Goal: Task Accomplishment & Management: Manage account settings

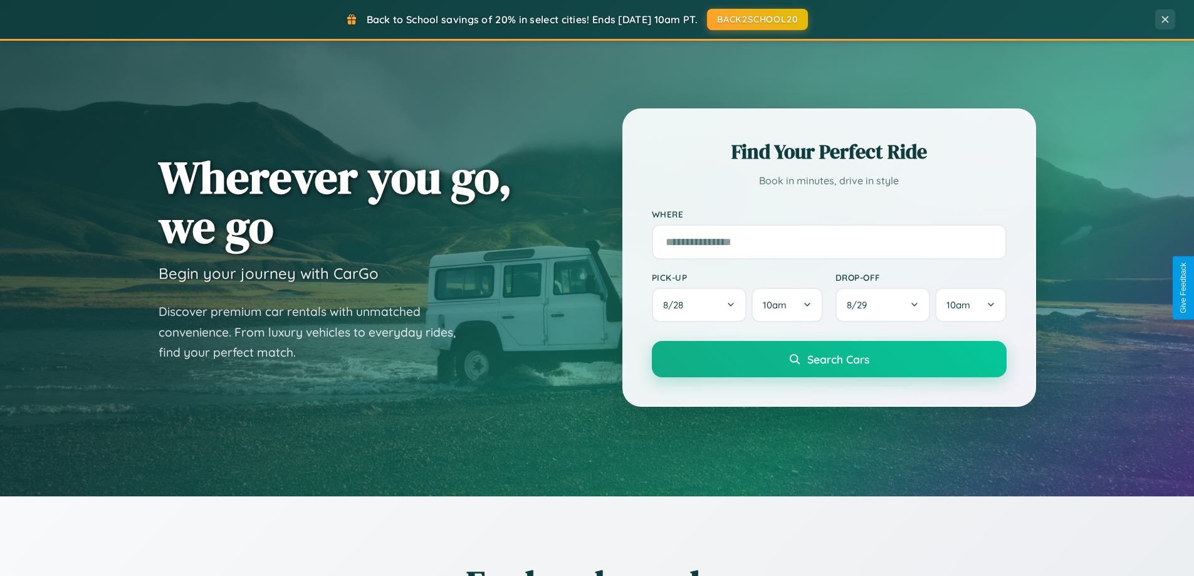
scroll to position [540, 0]
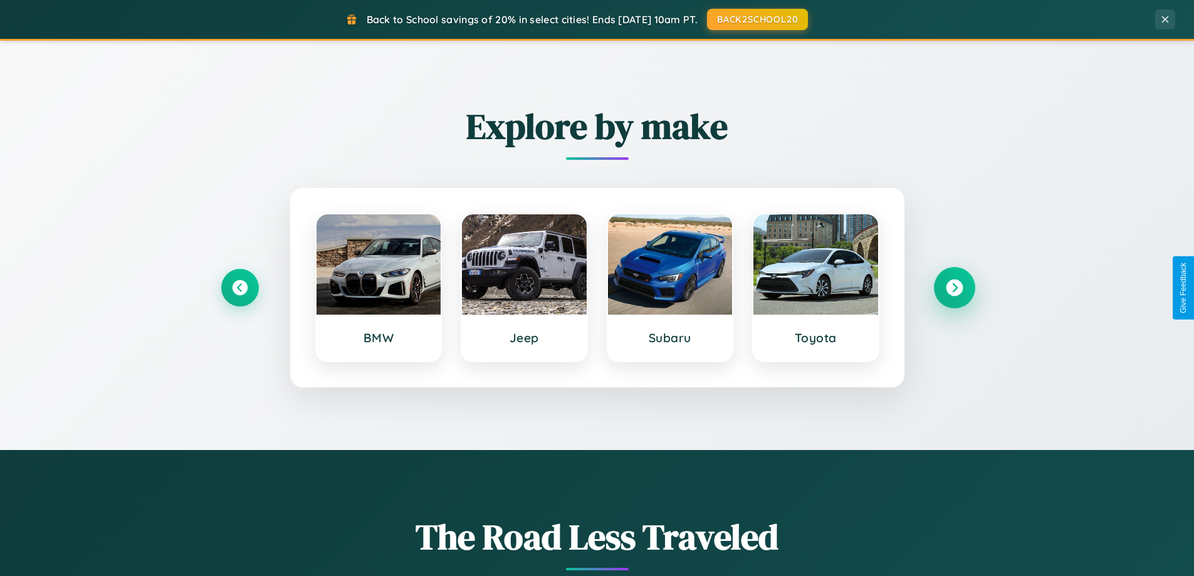
click at [954, 288] on icon at bounding box center [954, 288] width 17 height 17
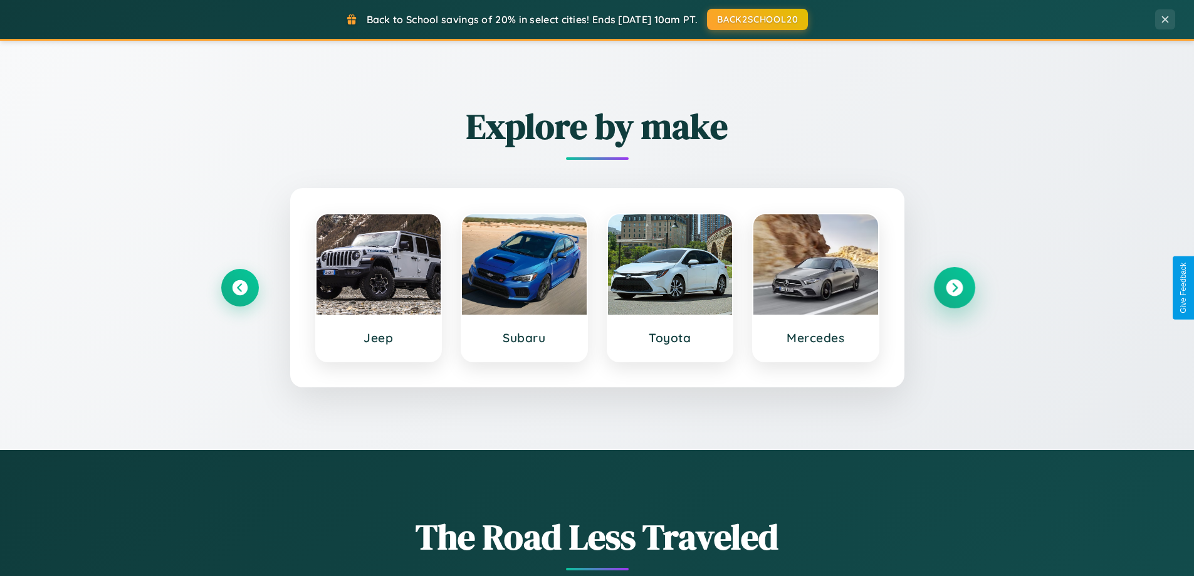
click at [954, 288] on icon at bounding box center [954, 288] width 17 height 17
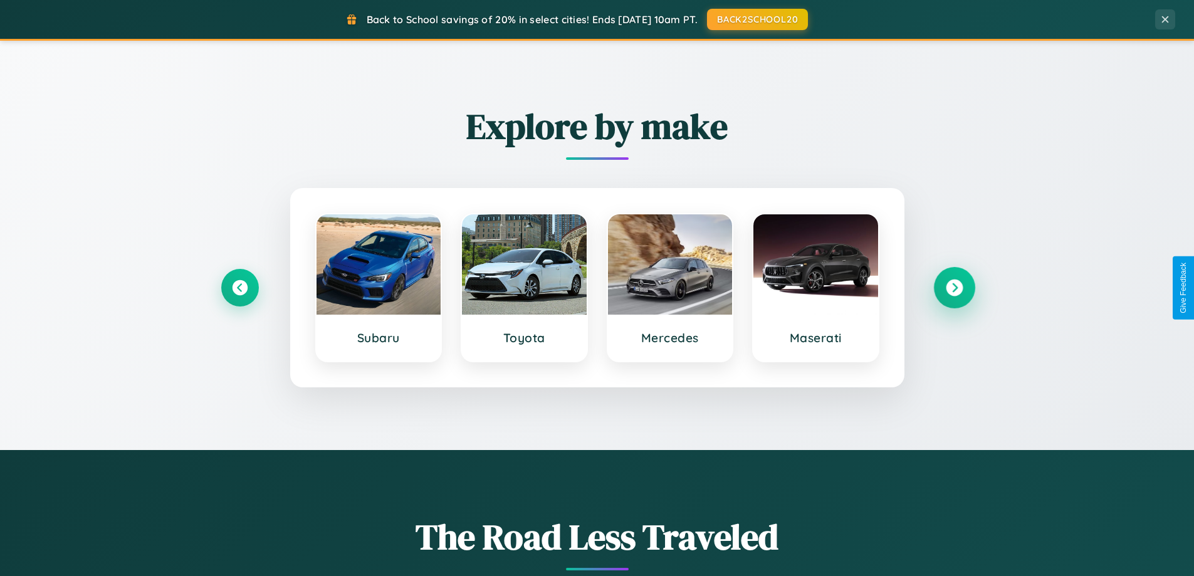
click at [954, 288] on icon at bounding box center [954, 288] width 17 height 17
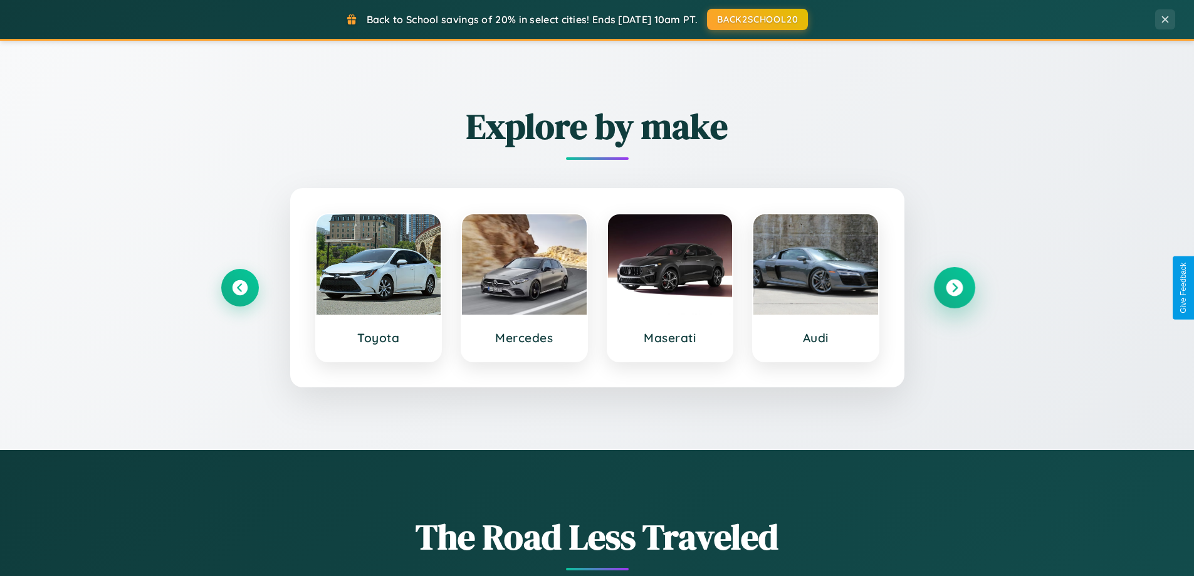
click at [954, 288] on icon at bounding box center [954, 288] width 17 height 17
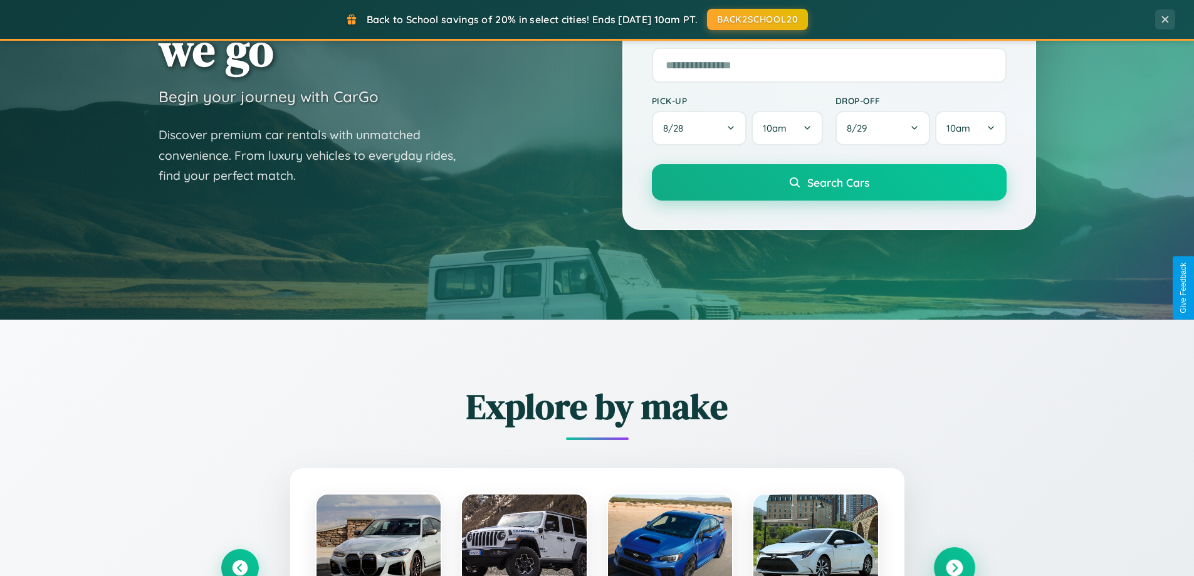
scroll to position [0, 0]
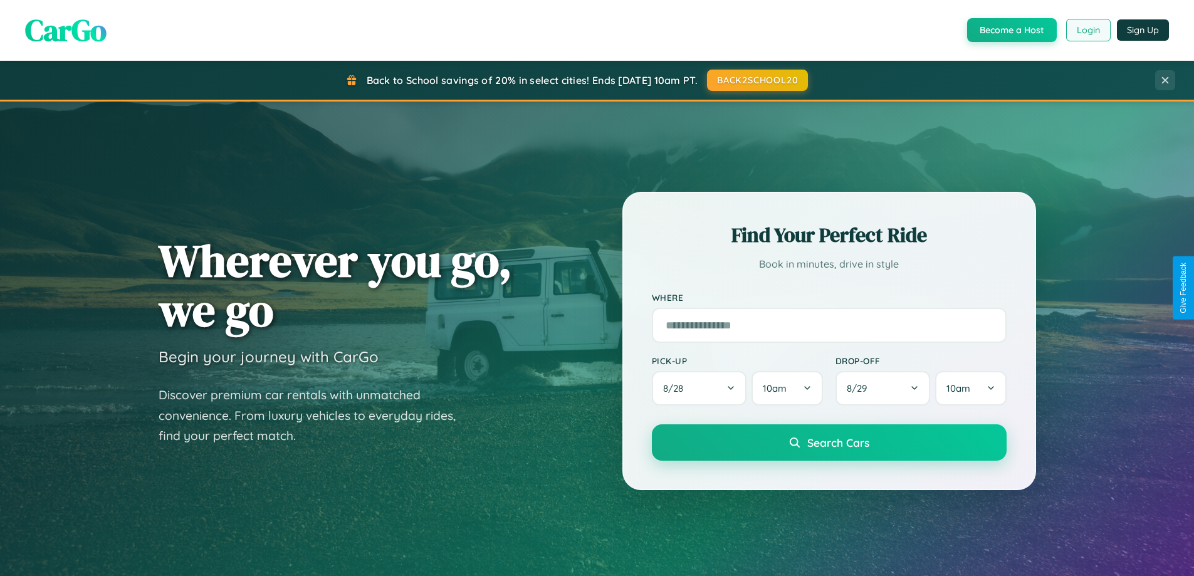
click at [1088, 30] on button "Login" at bounding box center [1088, 30] width 45 height 23
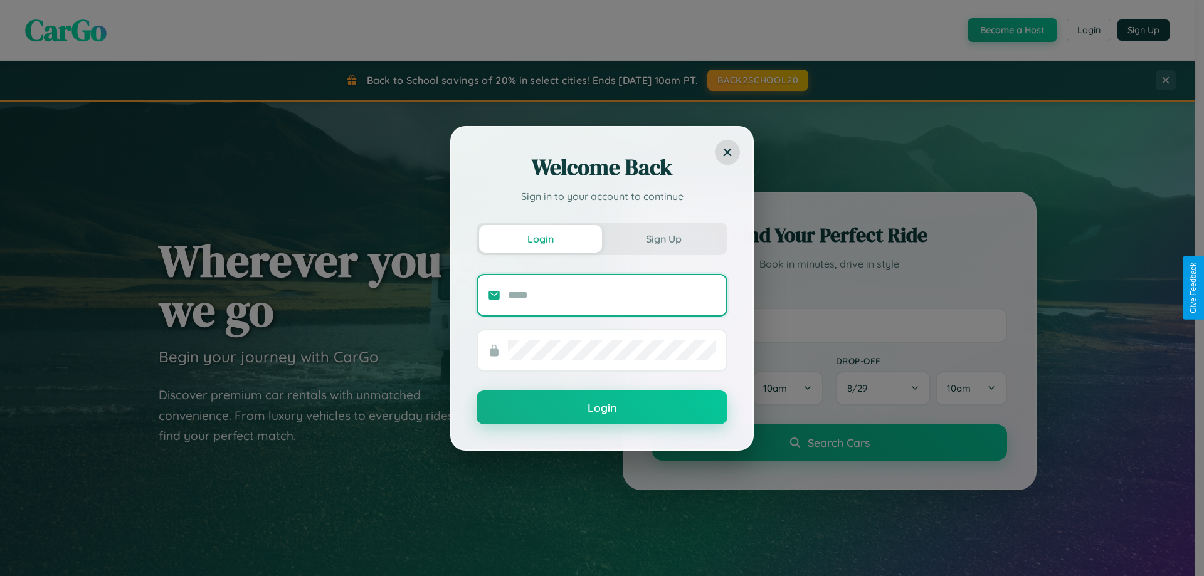
click at [612, 295] on input "text" at bounding box center [612, 295] width 208 height 20
type input "**********"
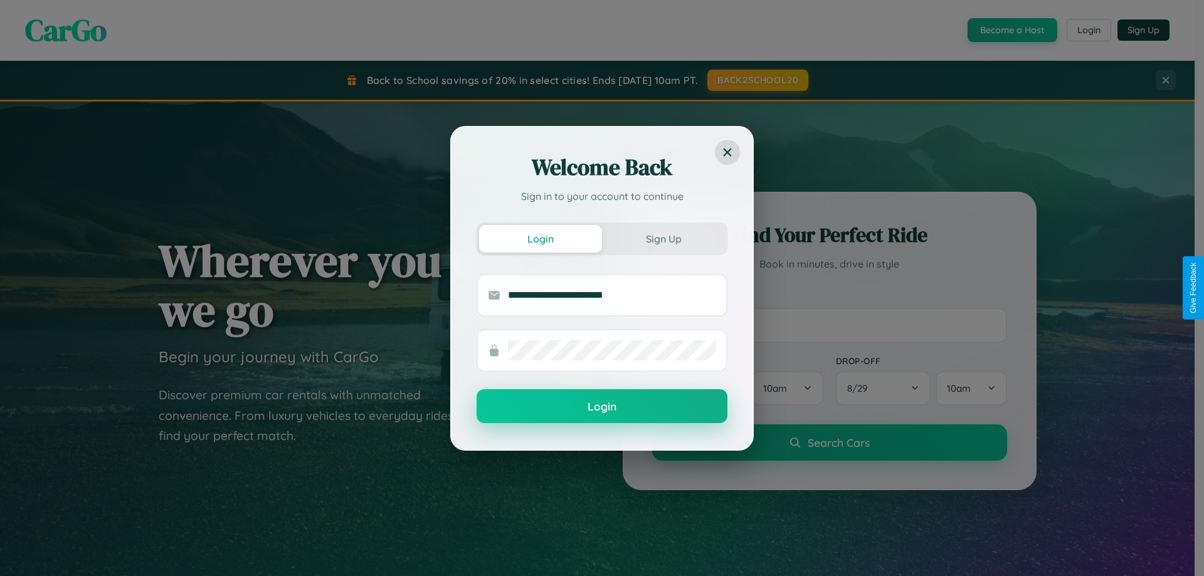
click at [602, 407] on button "Login" at bounding box center [601, 406] width 251 height 34
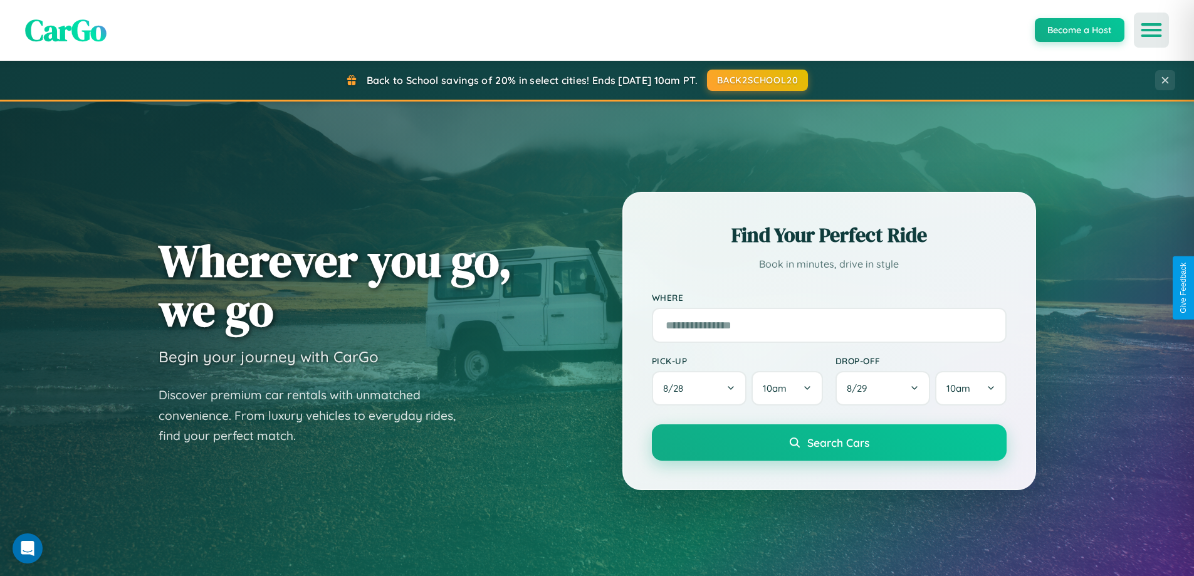
click at [1152, 30] on icon "Open menu" at bounding box center [1152, 29] width 18 height 11
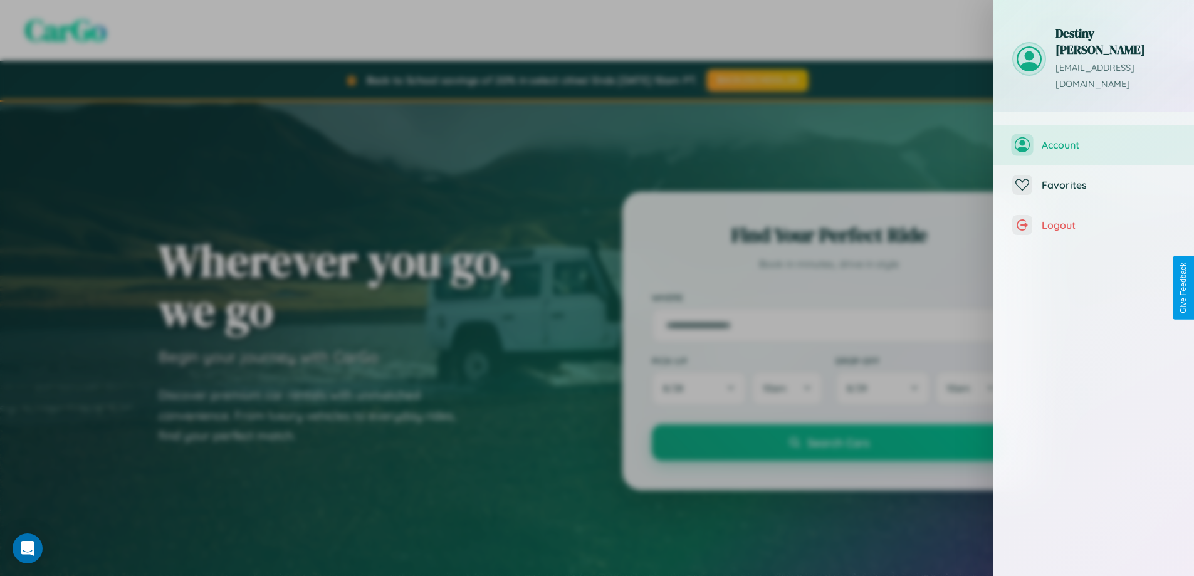
click at [1094, 139] on span "Account" at bounding box center [1109, 145] width 134 height 13
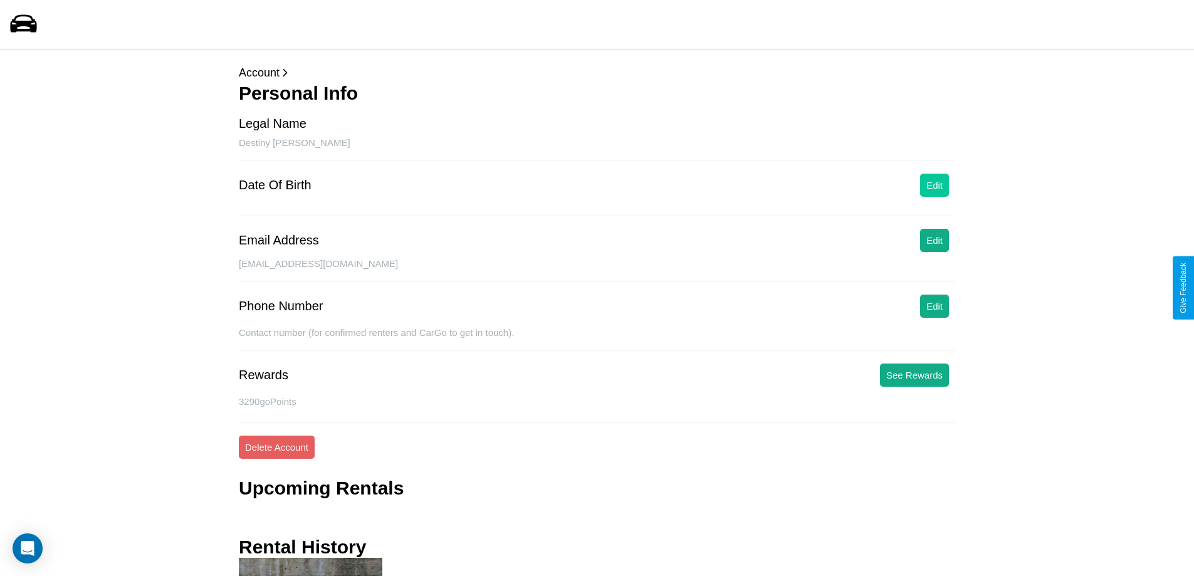
click at [935, 185] on button "Edit" at bounding box center [934, 185] width 29 height 23
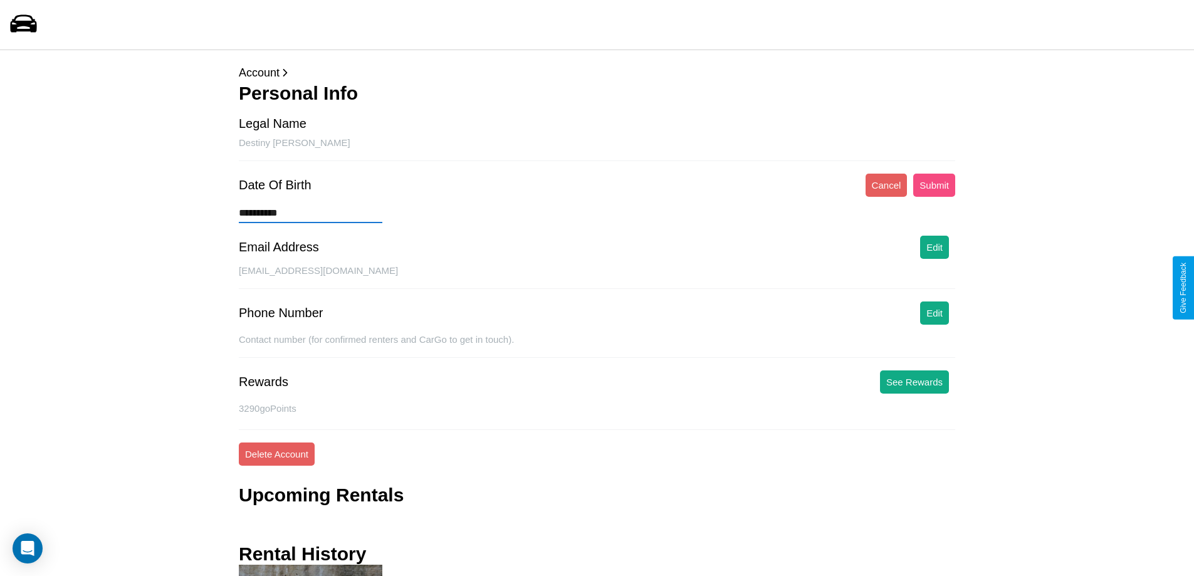
type input "**********"
click at [934, 185] on button "Submit" at bounding box center [934, 185] width 42 height 23
